Goal: Task Accomplishment & Management: Manage account settings

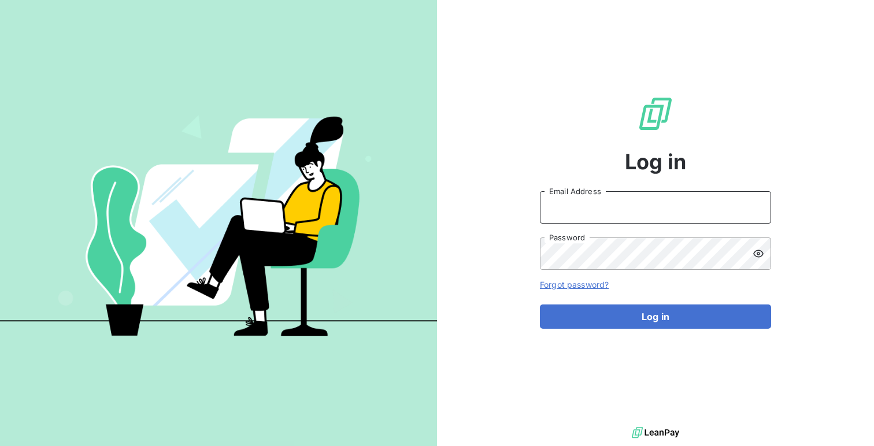
click at [571, 217] on input "Email Address" at bounding box center [655, 207] width 231 height 32
type input "admin@xpcar"
click at [540, 305] on button "Log in" at bounding box center [655, 317] width 231 height 24
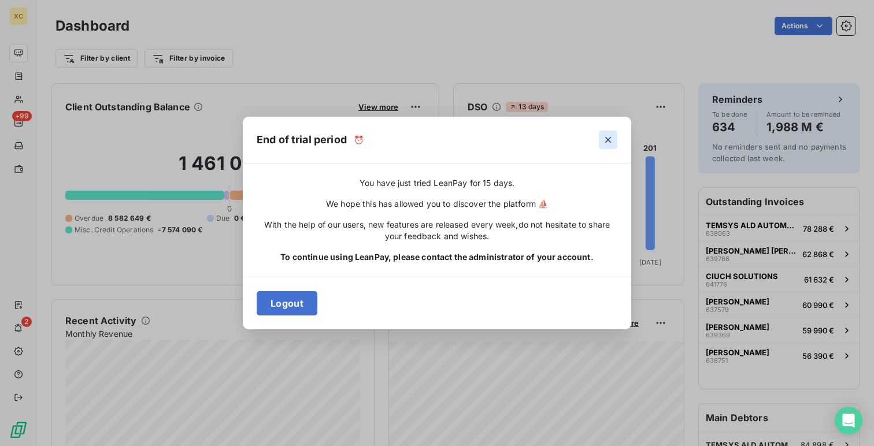
click at [606, 131] on button "button" at bounding box center [608, 140] width 19 height 19
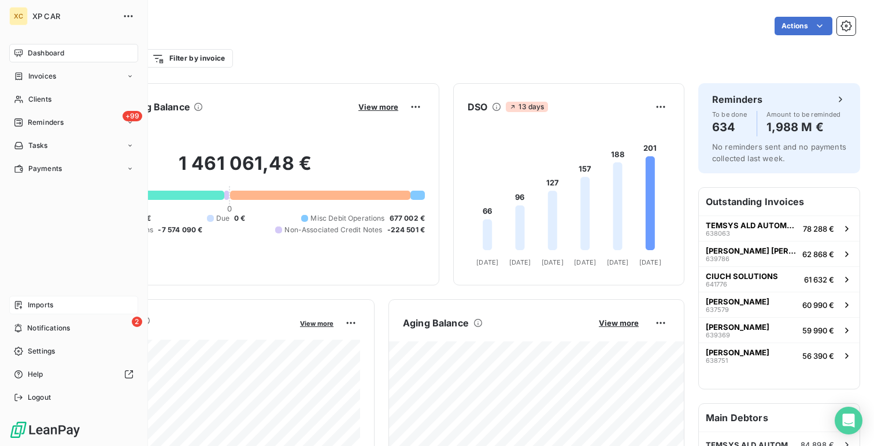
click at [38, 313] on div "Imports" at bounding box center [73, 305] width 129 height 19
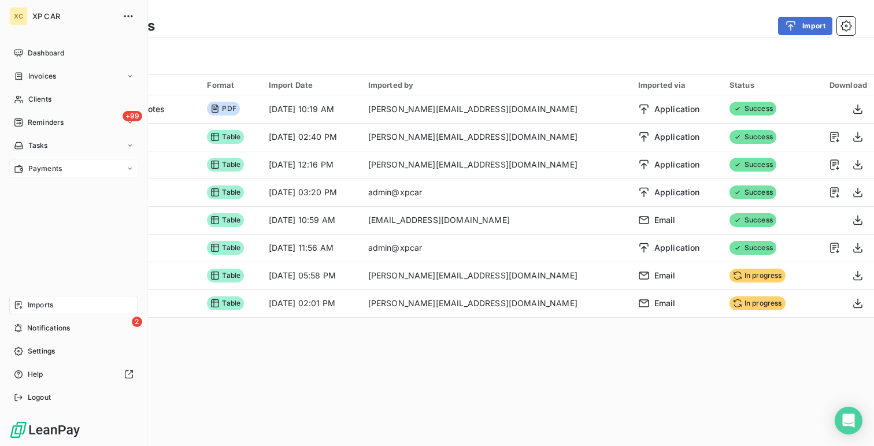
click at [49, 167] on span "Payments" at bounding box center [45, 169] width 34 height 10
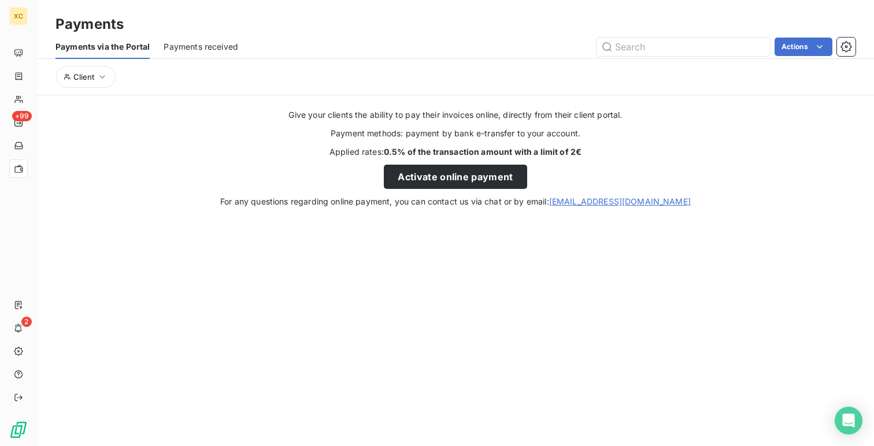
click at [161, 43] on div "Payments via the Portal Payments received Actions" at bounding box center [455, 47] width 837 height 24
click at [175, 43] on span "Payments received" at bounding box center [201, 47] width 75 height 12
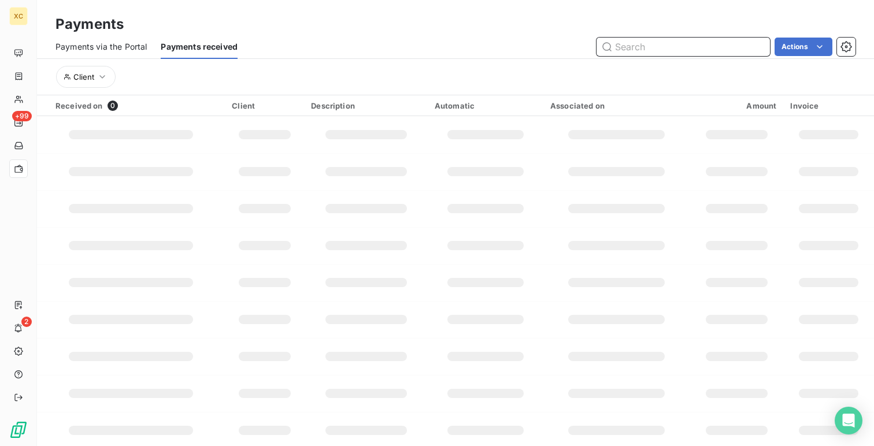
click at [67, 38] on div "Payments via the Portal" at bounding box center [101, 47] width 91 height 24
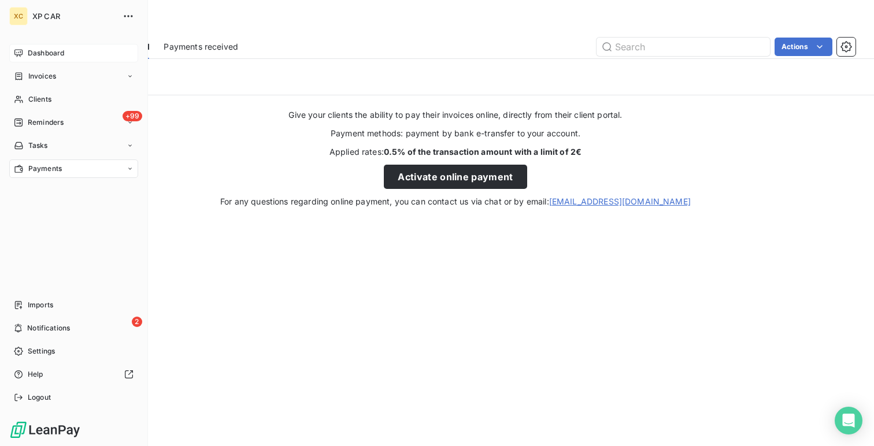
click at [16, 52] on icon at bounding box center [18, 53] width 9 height 9
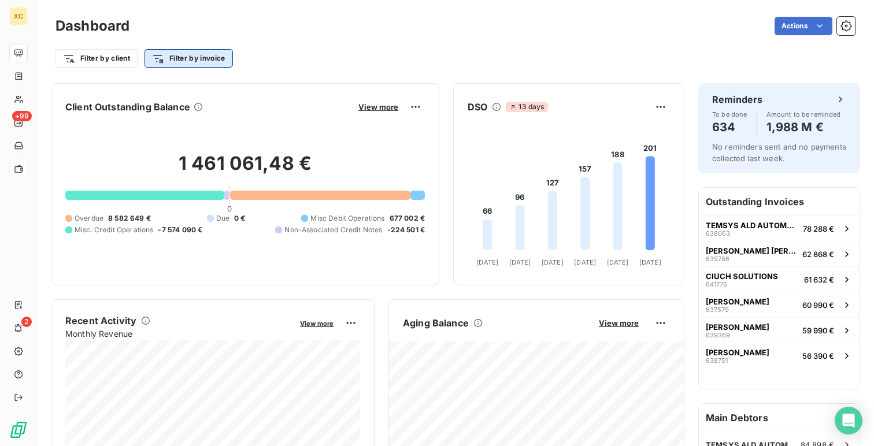
click at [212, 59] on html "XC +99 2 Dashboard Actions Filter by client Filter by invoice Client Outstandin…" at bounding box center [437, 223] width 874 height 446
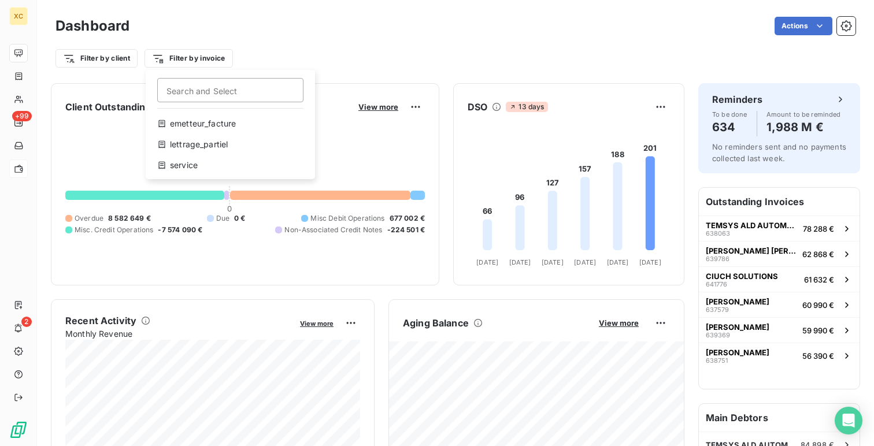
click at [25, 161] on html "XC +99 2 Dashboard Actions Filter by client Filter by invoice Search and Select…" at bounding box center [437, 223] width 874 height 446
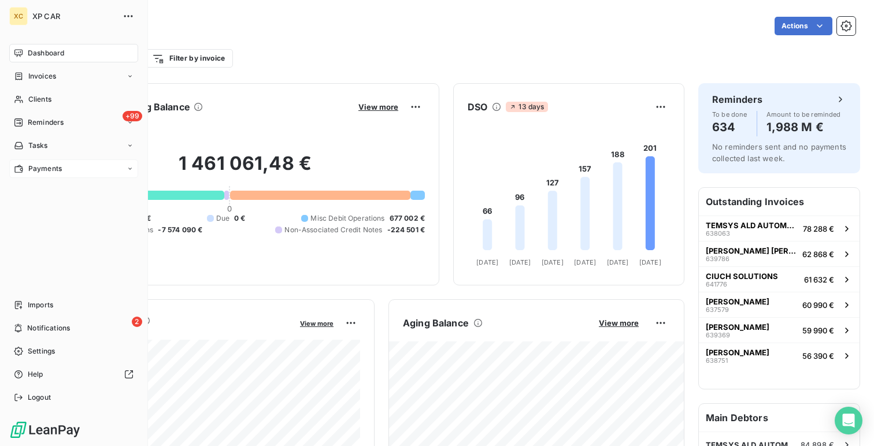
click at [45, 169] on span "Payments" at bounding box center [45, 169] width 34 height 10
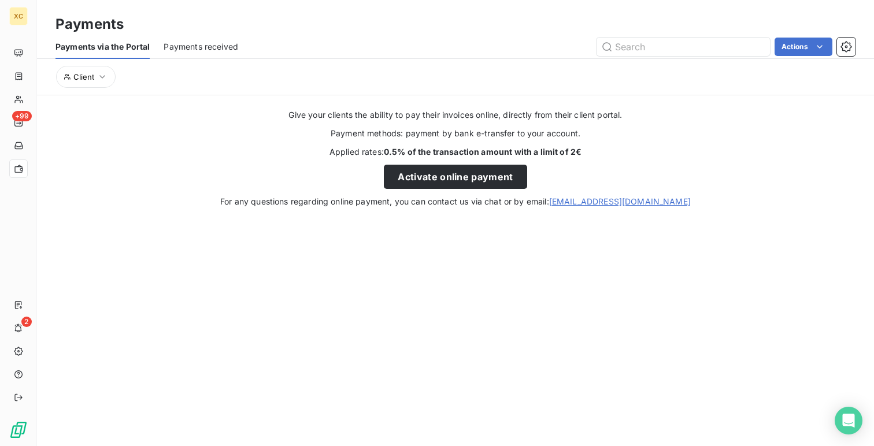
click at [191, 56] on div "Payments received" at bounding box center [201, 47] width 75 height 24
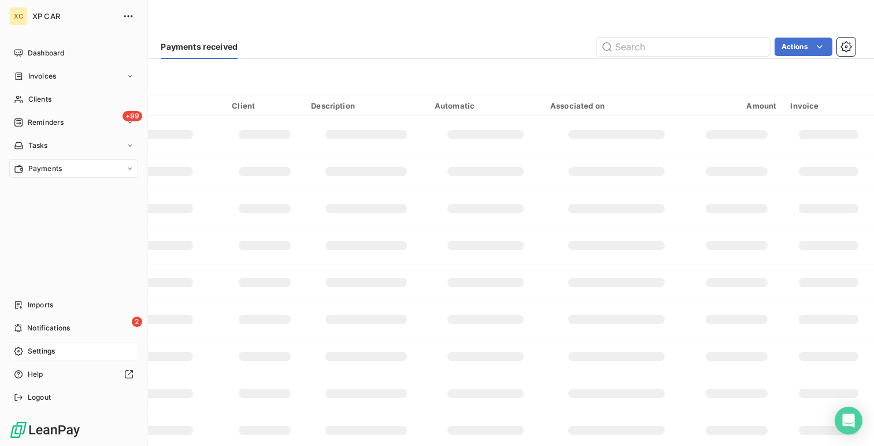
click at [31, 344] on div "Settings" at bounding box center [73, 351] width 129 height 19
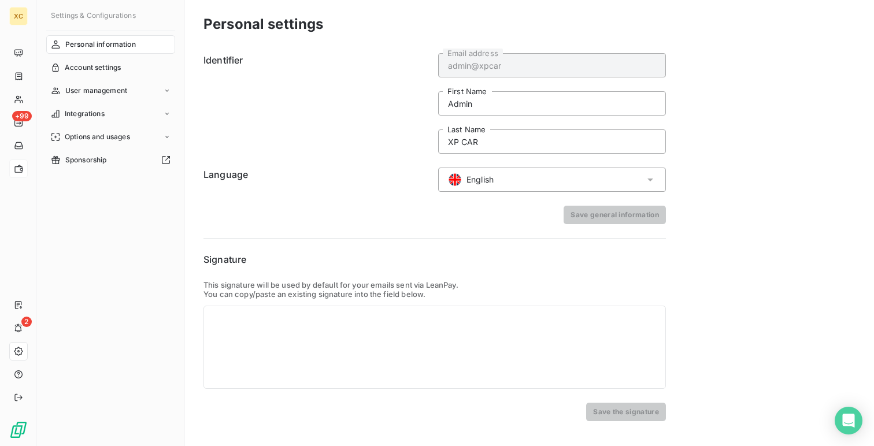
click at [489, 171] on div "English" at bounding box center [552, 180] width 228 height 24
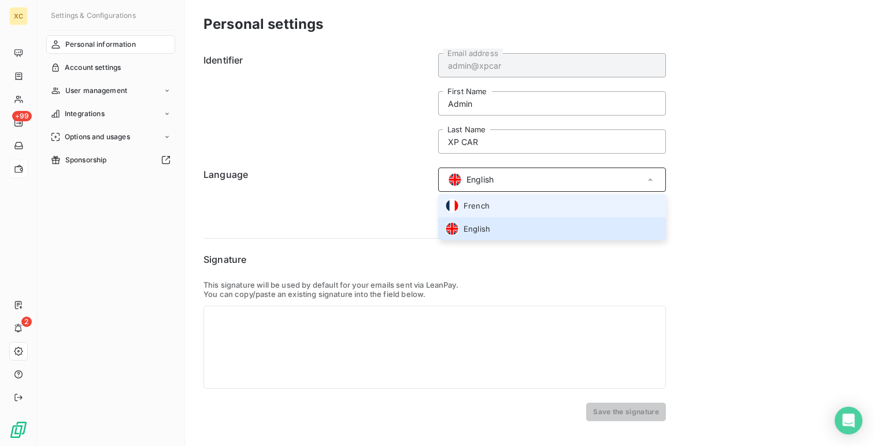
click at [480, 213] on li "French" at bounding box center [552, 205] width 228 height 23
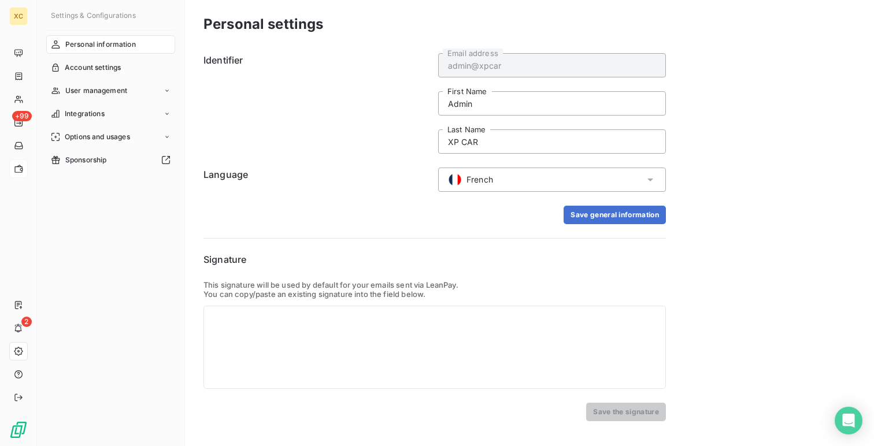
click at [581, 200] on form "Identifier admin@xpcar Email address Admin First Name XP CAR Last Name Language…" at bounding box center [435, 138] width 463 height 171
click at [579, 209] on button "Save general information" at bounding box center [615, 215] width 102 height 19
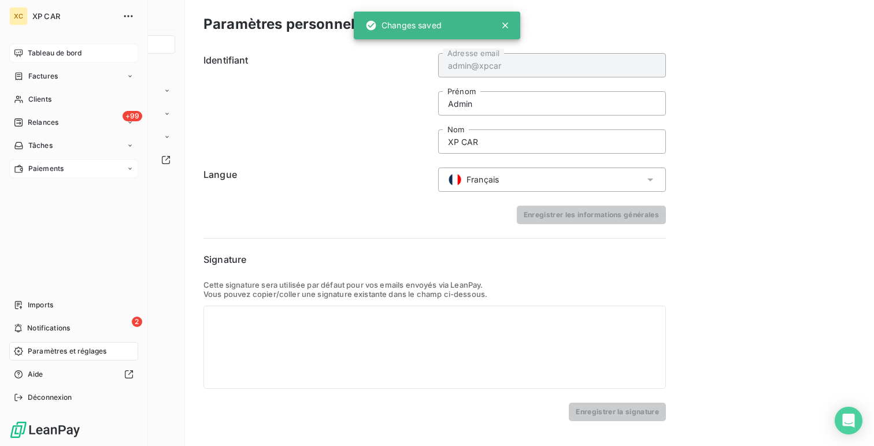
click at [25, 53] on div "Tableau de bord" at bounding box center [73, 53] width 129 height 19
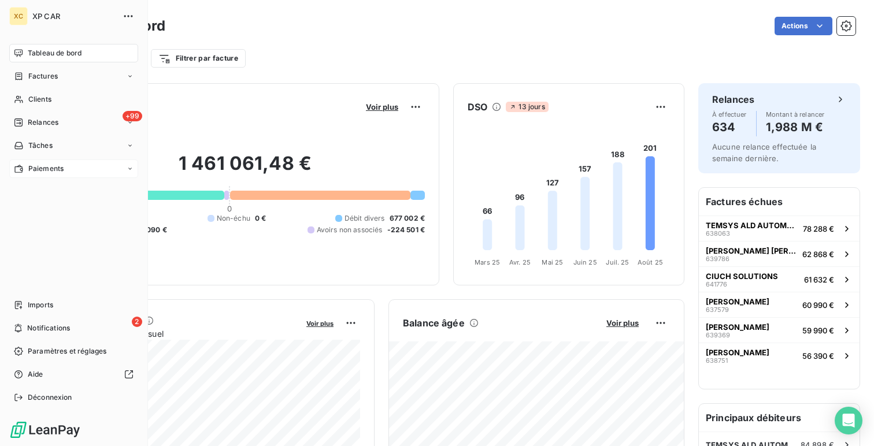
click at [54, 171] on span "Paiements" at bounding box center [45, 169] width 35 height 10
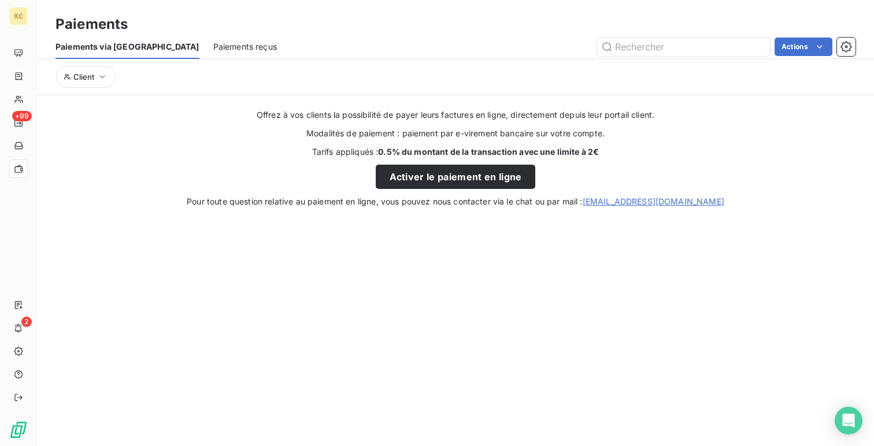
click at [227, 46] on span "Paiements reçus" at bounding box center [245, 47] width 64 height 12
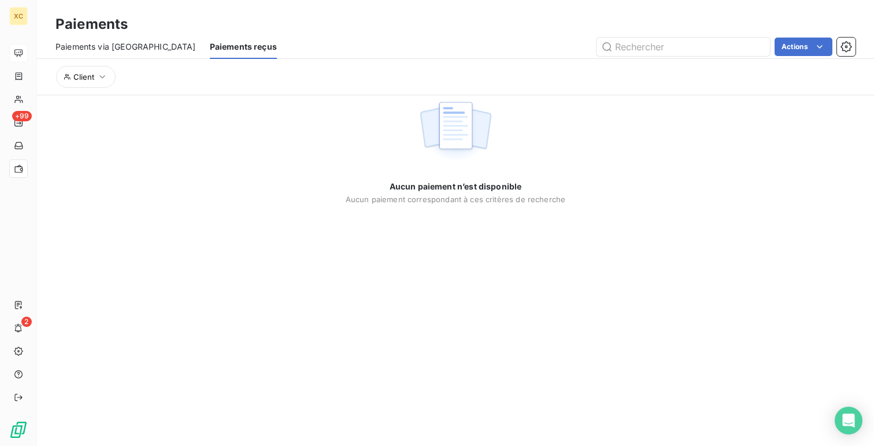
click at [24, 53] on div at bounding box center [18, 53] width 19 height 19
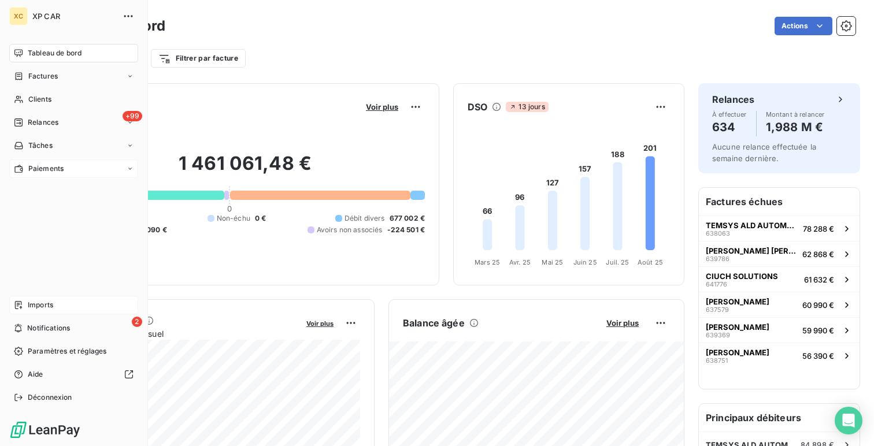
click at [28, 309] on span "Imports" at bounding box center [40, 305] width 25 height 10
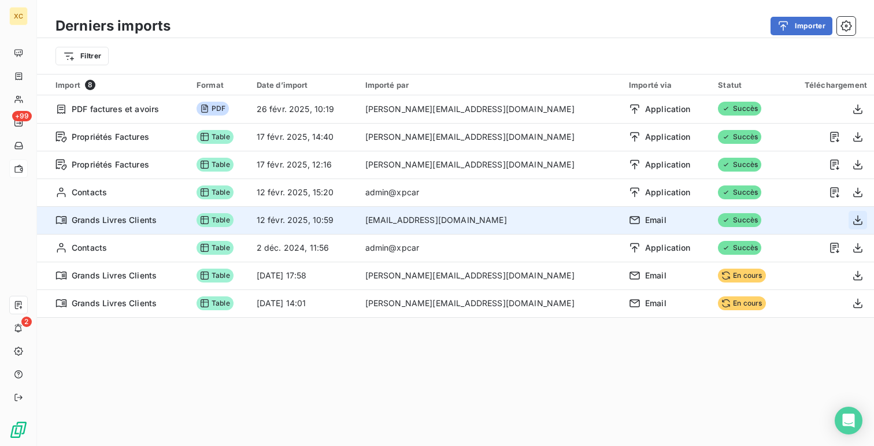
click at [862, 221] on icon "button" at bounding box center [858, 221] width 12 height 12
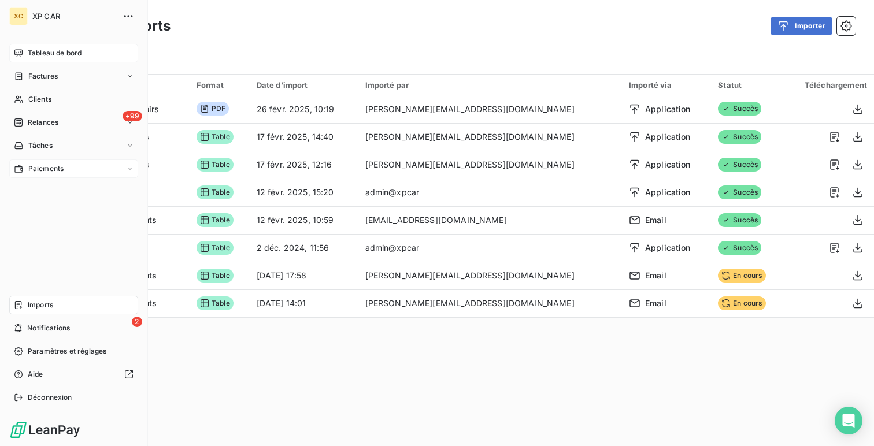
click at [37, 59] on div "Tableau de bord" at bounding box center [73, 53] width 129 height 19
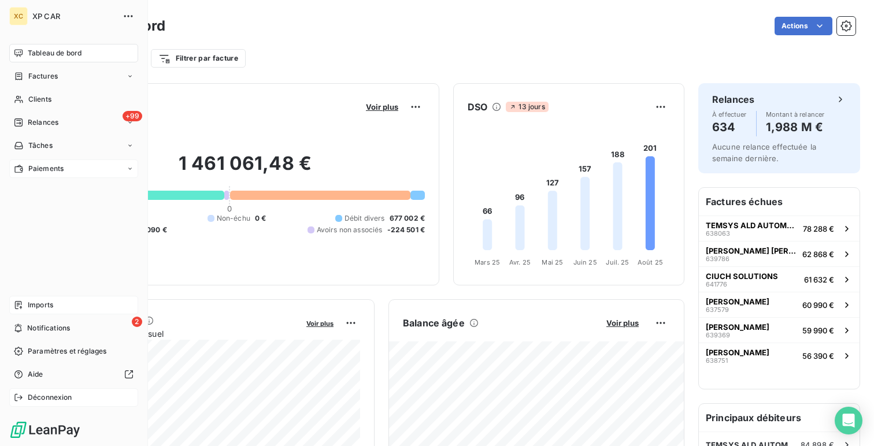
click at [75, 395] on div "Déconnexion" at bounding box center [73, 398] width 129 height 19
